Goal: Use online tool/utility: Utilize a website feature to perform a specific function

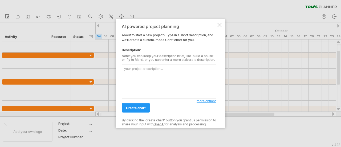
click at [179, 66] on textarea at bounding box center [169, 81] width 94 height 34
click at [175, 80] on textarea at bounding box center [169, 81] width 94 height 34
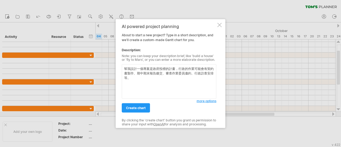
drag, startPoint x: 128, startPoint y: 76, endPoint x: 112, endPoint y: 53, distance: 27.9
click at [112, 53] on div "Trying to reach [DOMAIN_NAME] Connected again... 0% clear filter new" at bounding box center [170, 73] width 341 height 147
type textarea "幫我設計一個專案是政府投標的計畫，行政的作業可能會有契約書製作、期中期末報告繳交、審查作業委員邀約、行政訪查安排等。"
click at [139, 109] on span "create chart" at bounding box center [136, 108] width 20 height 4
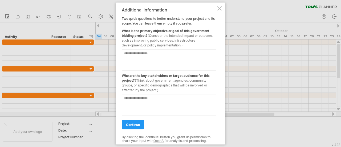
click at [150, 65] on textarea at bounding box center [169, 59] width 94 height 21
drag, startPoint x: 155, startPoint y: 27, endPoint x: 193, endPoint y: 31, distance: 38.8
click at [193, 31] on div "What is the primary objective or goal of this government bidding project? (Cons…" at bounding box center [169, 37] width 94 height 22
click at [194, 31] on div "What is the primary objective or goal of this government bidding project? (Cons…" at bounding box center [169, 37] width 94 height 22
drag, startPoint x: 160, startPoint y: 31, endPoint x: 156, endPoint y: 42, distance: 12.6
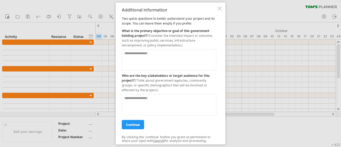
click at [156, 42] on div "What is the primary objective or goal of this government bidding project? (Cons…" at bounding box center [169, 37] width 94 height 22
click at [153, 54] on textarea at bounding box center [169, 59] width 94 height 21
drag, startPoint x: 158, startPoint y: 29, endPoint x: 163, endPoint y: 35, distance: 8.1
click at [163, 35] on div "What is the primary objective or goal of this government bidding project? (Cons…" at bounding box center [169, 37] width 94 height 22
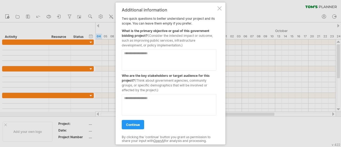
click at [163, 35] on span "(Consider the intended impact or outcome, such as improving public services, in…" at bounding box center [167, 40] width 91 height 14
drag, startPoint x: 145, startPoint y: 52, endPoint x: 147, endPoint y: 55, distance: 3.2
click at [146, 53] on textarea at bounding box center [169, 59] width 94 height 21
click at [149, 57] on textarea at bounding box center [169, 59] width 94 height 21
type textarea "*"
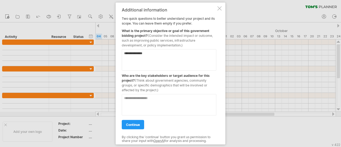
type textarea "**********"
click at [179, 97] on textarea at bounding box center [169, 104] width 94 height 21
type textarea "*"
type textarea "**********"
click at [130, 124] on span "continue" at bounding box center [133, 124] width 14 height 4
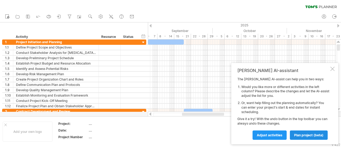
click at [297, 134] on span "plan project (beta)" at bounding box center [308, 135] width 29 height 4
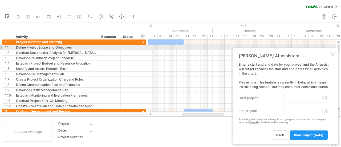
click at [331, 52] on div at bounding box center [332, 54] width 4 height 4
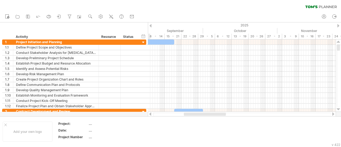
click at [188, 112] on div at bounding box center [205, 113] width 42 height 3
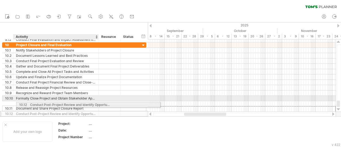
drag, startPoint x: 42, startPoint y: 108, endPoint x: 54, endPoint y: 105, distance: 12.5
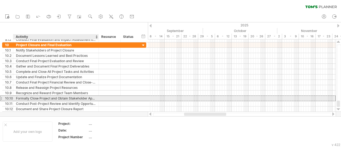
click at [56, 99] on div "Formally Close Project and Obtain Stakeholder Approval" at bounding box center [56, 98] width 80 height 5
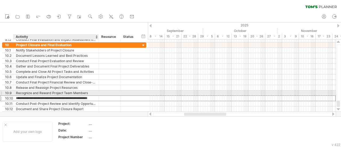
click at [98, 93] on div at bounding box center [98, 92] width 3 height 5
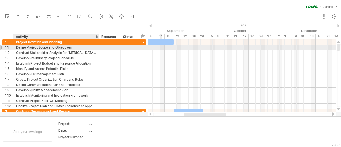
click at [55, 46] on div "Define Project Scope and Objectives" at bounding box center [56, 47] width 80 height 5
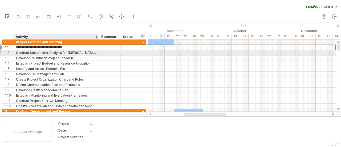
click at [52, 51] on div "Conduct Stakeholder Analysis for [MEDICAL_DATA] Prevention and Control Plan" at bounding box center [56, 52] width 80 height 5
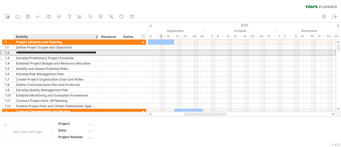
click at [50, 55] on div "Develop Preliminary Project Schedule" at bounding box center [56, 57] width 80 height 5
